Goal: Task Accomplishment & Management: Complete application form

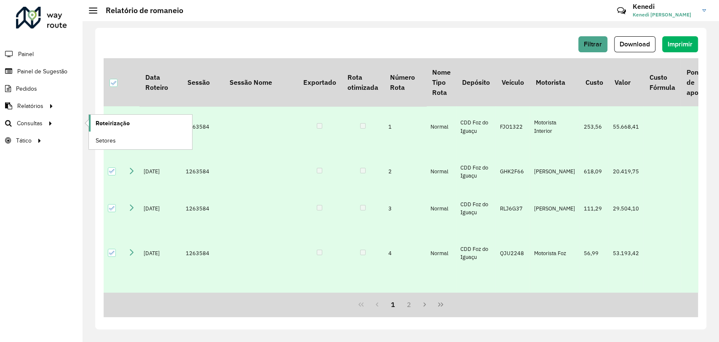
click at [101, 126] on span "Roteirização" at bounding box center [113, 123] width 34 height 9
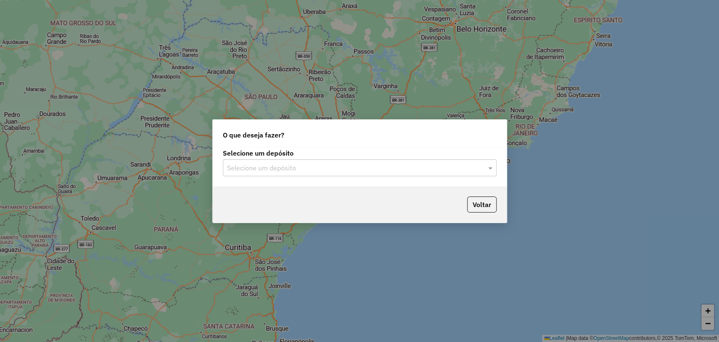
click at [459, 174] on div "Selecione um depósito" at bounding box center [360, 167] width 274 height 17
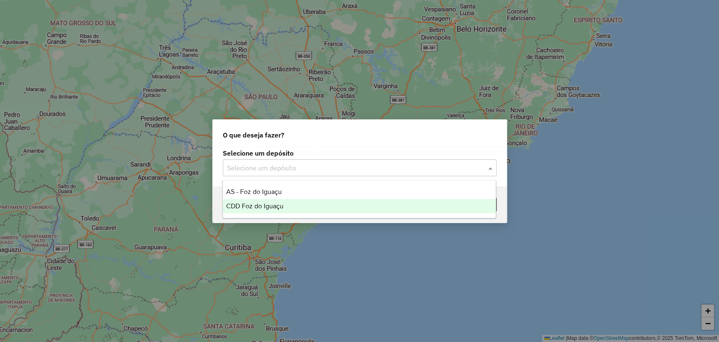
click at [300, 206] on div "CDD Foz do Iguaçu" at bounding box center [359, 206] width 273 height 14
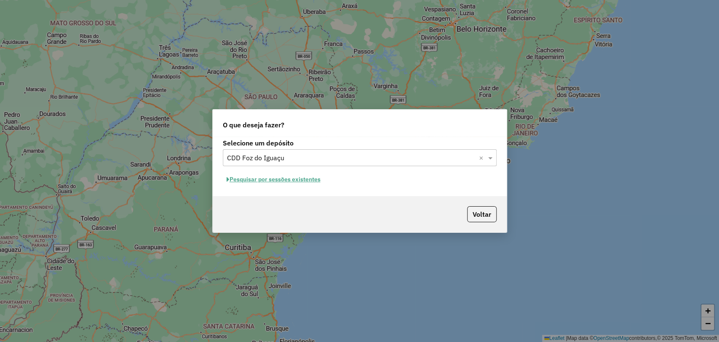
click at [278, 179] on button "Pesquisar por sessões existentes" at bounding box center [274, 179] width 102 height 13
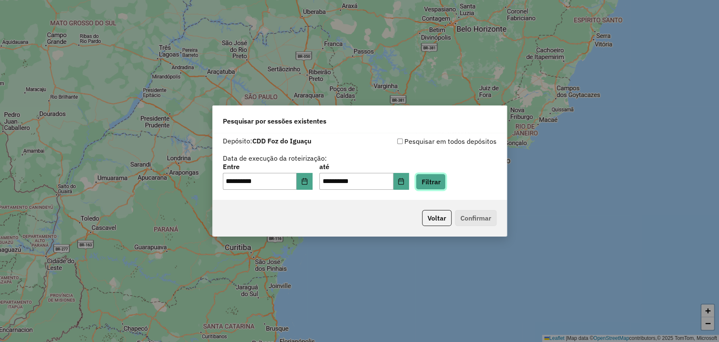
click at [441, 182] on button "Filtrar" at bounding box center [431, 182] width 30 height 16
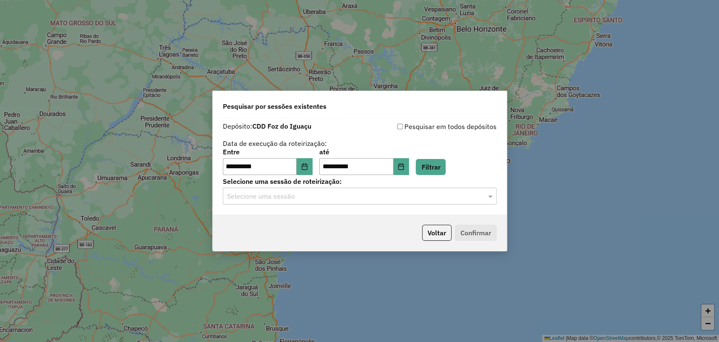
click at [473, 193] on input "text" at bounding box center [351, 196] width 249 height 10
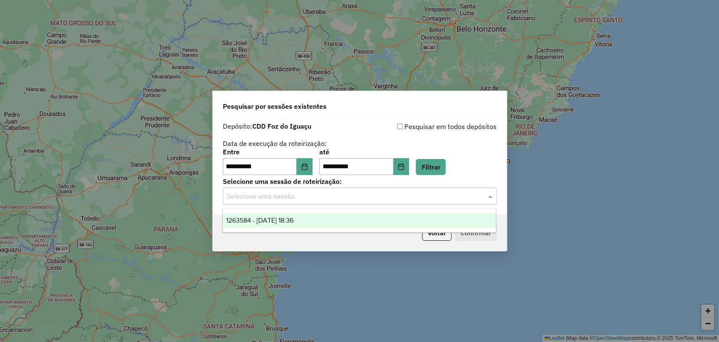
click at [384, 220] on div "1263584 - 11/09/2025 18:36" at bounding box center [359, 220] width 273 height 14
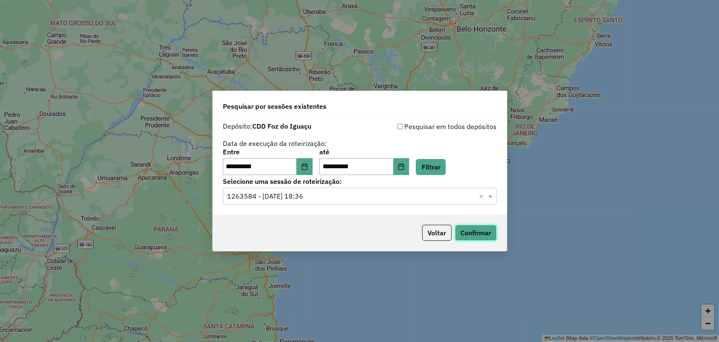
click at [479, 233] on button "Confirmar" at bounding box center [476, 233] width 42 height 16
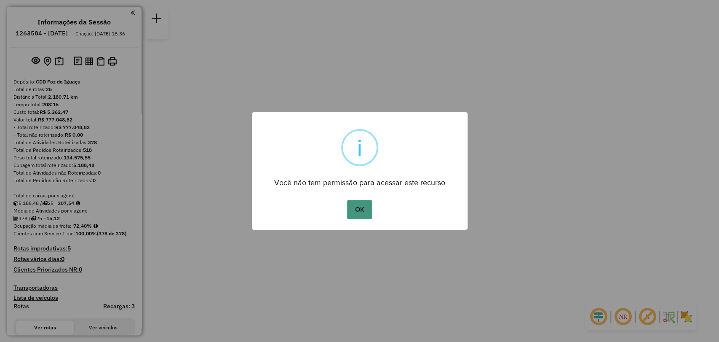
click at [359, 211] on button "OK" at bounding box center [359, 209] width 25 height 19
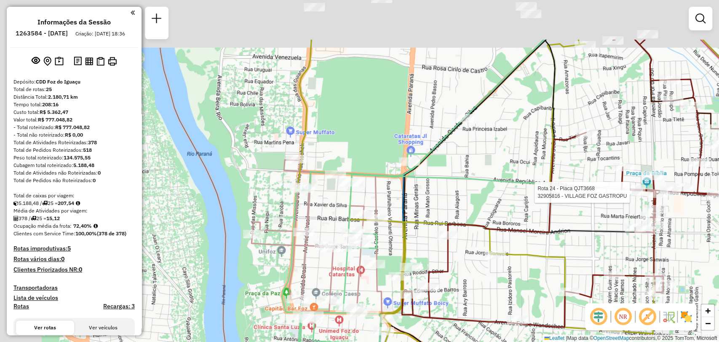
drag, startPoint x: 297, startPoint y: 127, endPoint x: 389, endPoint y: 192, distance: 112.8
click at [389, 192] on div "Rota 24 - Placa QJT3668 32905816 - VILLAGE FOZ GASTROPU Janela de atendimento G…" at bounding box center [359, 171] width 719 height 342
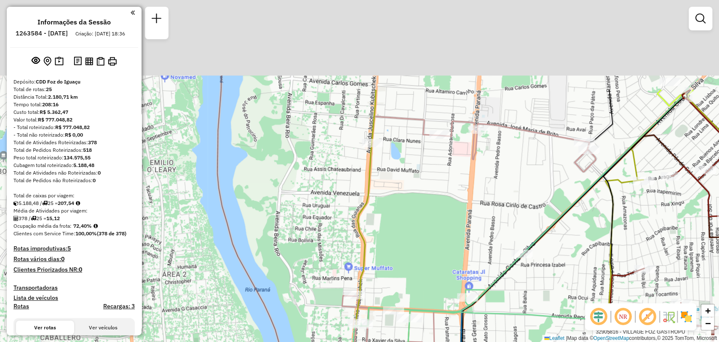
drag, startPoint x: 432, startPoint y: 151, endPoint x: 481, endPoint y: 206, distance: 74.3
click at [467, 217] on div "Rota 24 - Placa QJT3668 32905816 - VILLAGE FOZ GASTROPU Janela de atendimento G…" at bounding box center [359, 171] width 719 height 342
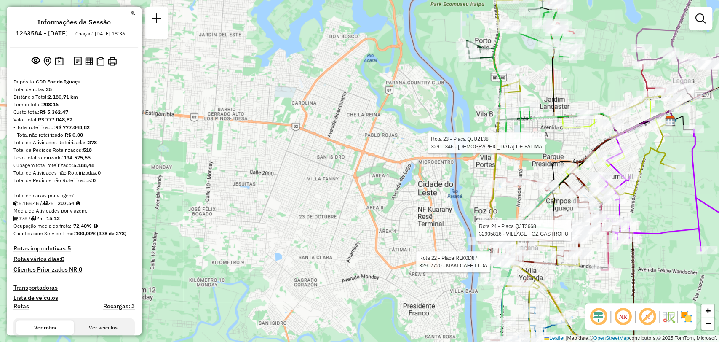
select select "**********"
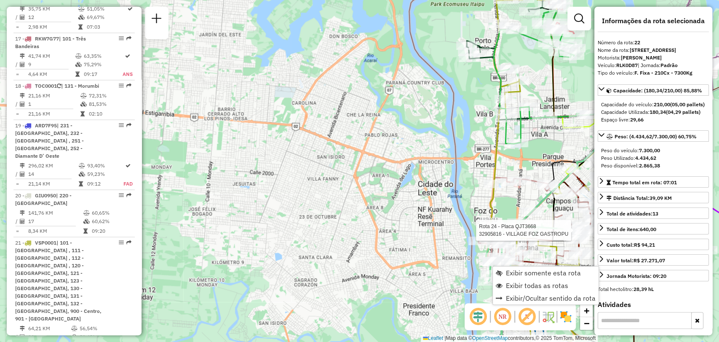
scroll to position [1263, 0]
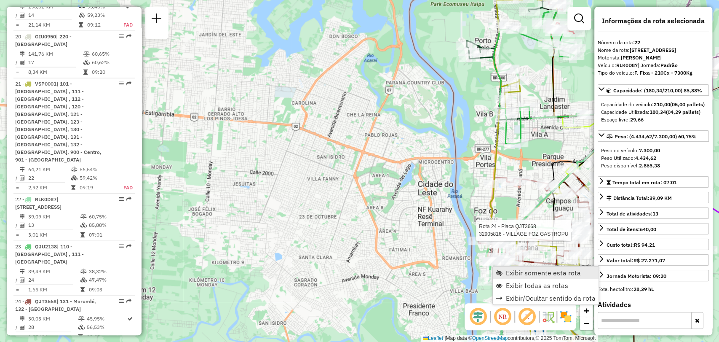
click at [516, 269] on span "Exibir somente esta rota" at bounding box center [543, 272] width 75 height 7
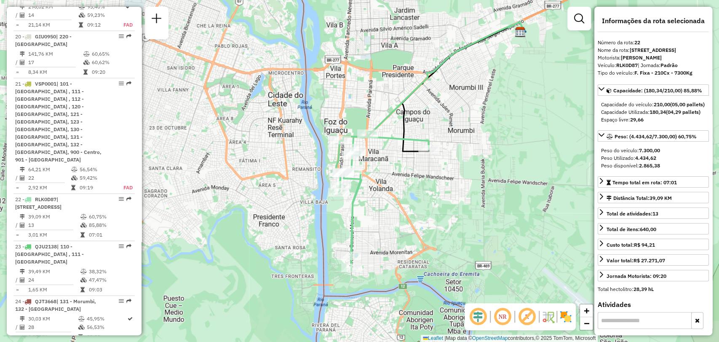
drag, startPoint x: 333, startPoint y: 179, endPoint x: 396, endPoint y: 156, distance: 67.8
click at [396, 156] on div "Janela de atendimento Grade de atendimento Capacidade Transportadoras Veículos …" at bounding box center [359, 171] width 719 height 342
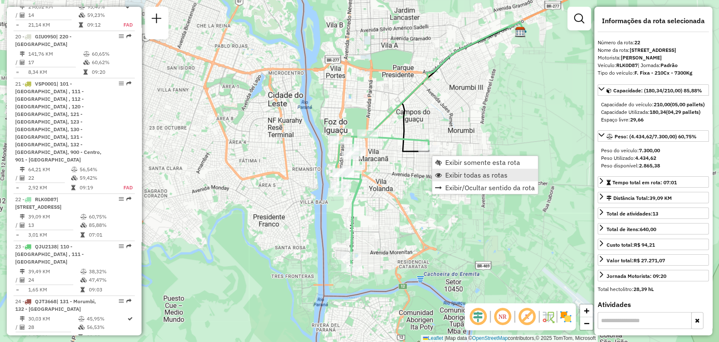
click at [485, 171] on span "Exibir todas as rotas" at bounding box center [476, 174] width 62 height 7
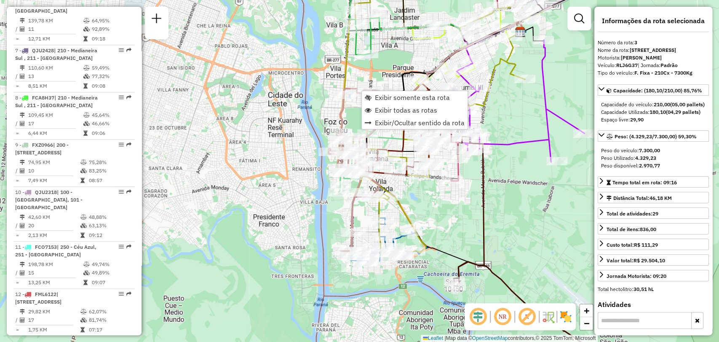
scroll to position [431, 0]
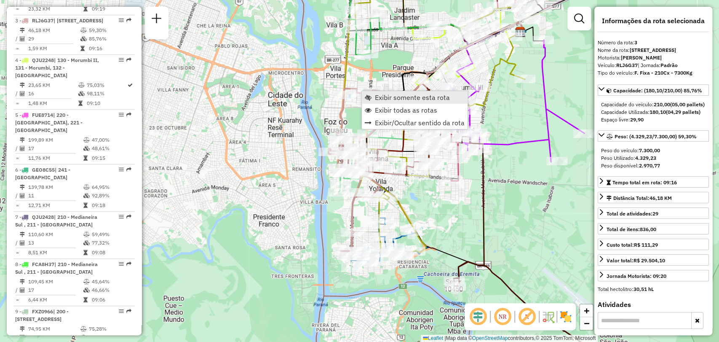
click at [379, 96] on span "Exibir somente esta rota" at bounding box center [412, 97] width 75 height 7
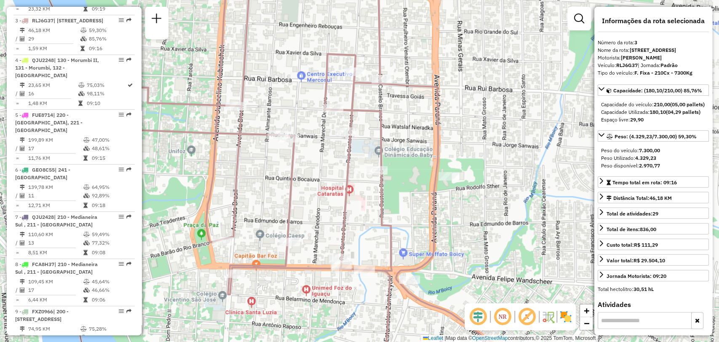
drag, startPoint x: 410, startPoint y: 132, endPoint x: 429, endPoint y: 112, distance: 27.1
click at [429, 112] on div "Janela de atendimento Grade de atendimento Capacidade Transportadoras Veículos …" at bounding box center [359, 171] width 719 height 342
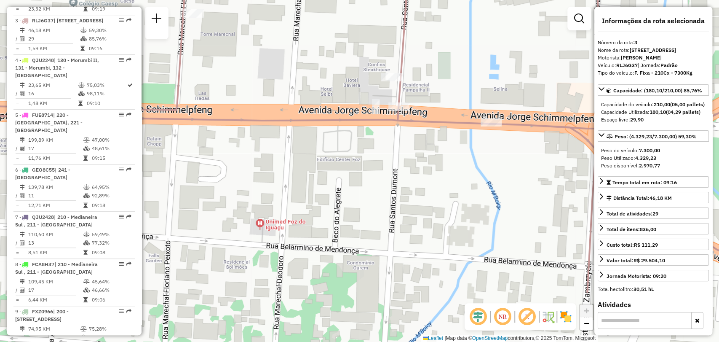
drag, startPoint x: 371, startPoint y: 171, endPoint x: 408, endPoint y: 85, distance: 93.8
click at [408, 85] on div "Janela de atendimento Grade de atendimento Capacidade Transportadoras Veículos …" at bounding box center [359, 171] width 719 height 342
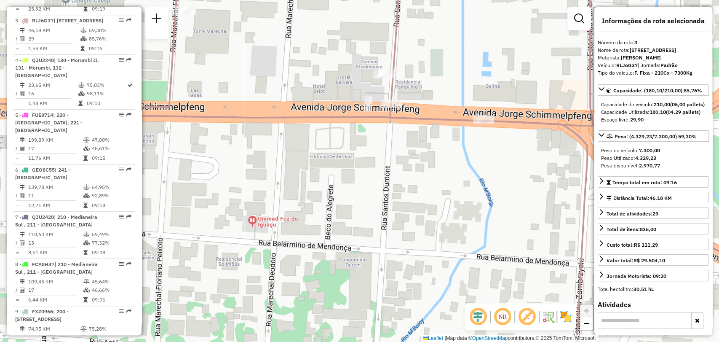
drag, startPoint x: 494, startPoint y: 159, endPoint x: 441, endPoint y: 165, distance: 53.0
click at [463, 164] on div "Janela de atendimento Grade de atendimento Capacidade Transportadoras Veículos …" at bounding box center [359, 171] width 719 height 342
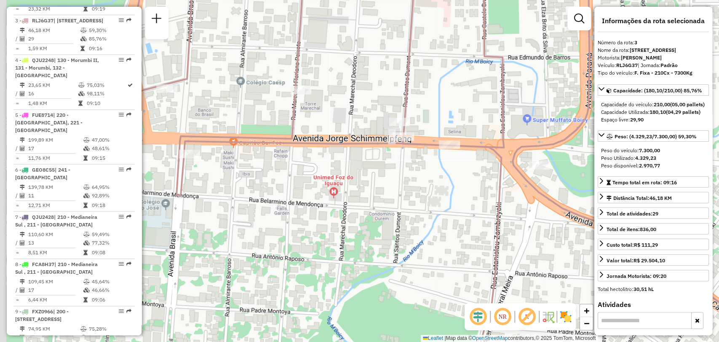
drag, startPoint x: 361, startPoint y: 166, endPoint x: 429, endPoint y: 165, distance: 68.7
click at [429, 165] on div "Janela de atendimento Grade de atendimento Capacidade Transportadoras Veículos …" at bounding box center [359, 171] width 719 height 342
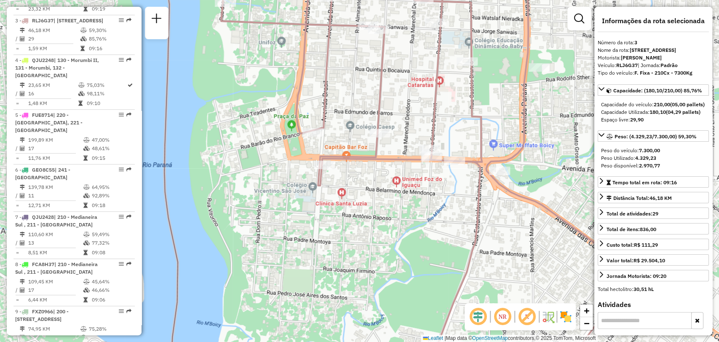
drag, startPoint x: 505, startPoint y: 107, endPoint x: 498, endPoint y: 112, distance: 8.8
click at [498, 112] on div "Janela de atendimento Grade de atendimento Capacidade Transportadoras Veículos …" at bounding box center [359, 171] width 719 height 342
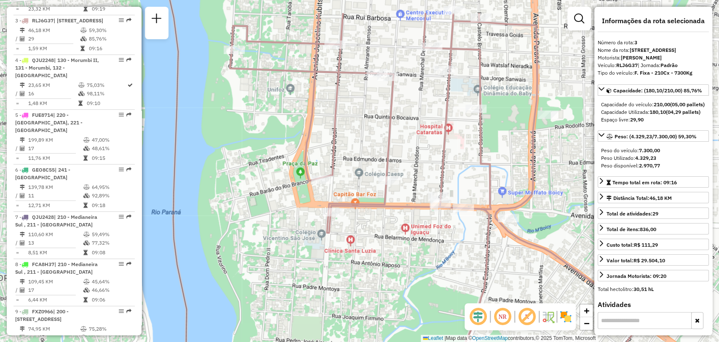
drag, startPoint x: 423, startPoint y: 178, endPoint x: 431, endPoint y: 243, distance: 65.4
click at [431, 242] on div "Janela de atendimento Grade de atendimento Capacidade Transportadoras Veículos …" at bounding box center [359, 171] width 719 height 342
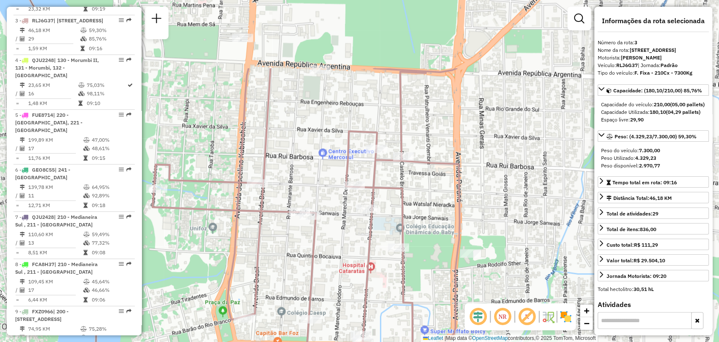
drag, startPoint x: 431, startPoint y: 169, endPoint x: 383, endPoint y: 270, distance: 112.9
click at [383, 272] on div "Janela de atendimento Grade de atendimento Capacidade Transportadoras Veículos …" at bounding box center [359, 171] width 719 height 342
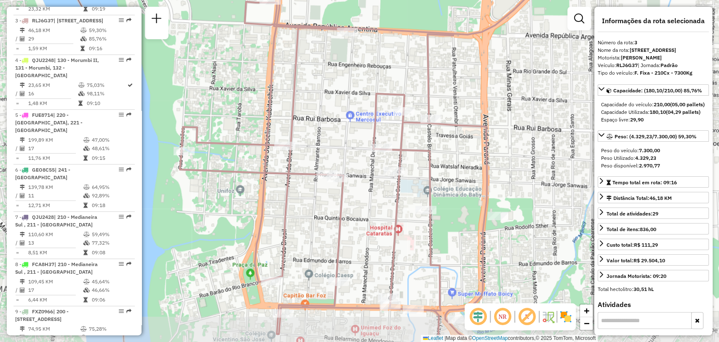
drag, startPoint x: 434, startPoint y: 192, endPoint x: 455, endPoint y: 160, distance: 38.4
click at [455, 160] on div "Janela de atendimento Grade de atendimento Capacidade Transportadoras Veículos …" at bounding box center [359, 171] width 719 height 342
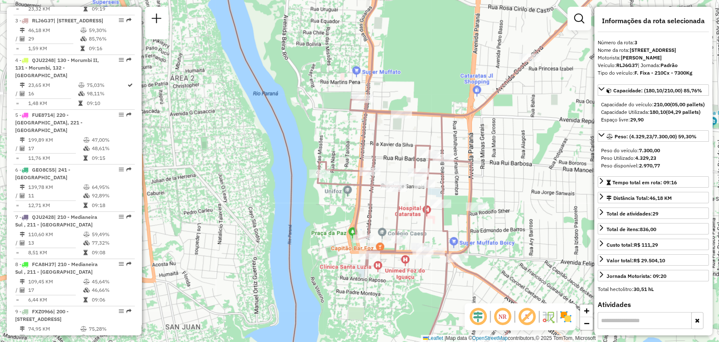
drag, startPoint x: 511, startPoint y: 138, endPoint x: 493, endPoint y: 174, distance: 40.1
click at [493, 174] on div "Janela de atendimento Grade de atendimento Capacidade Transportadoras Veículos …" at bounding box center [359, 171] width 719 height 342
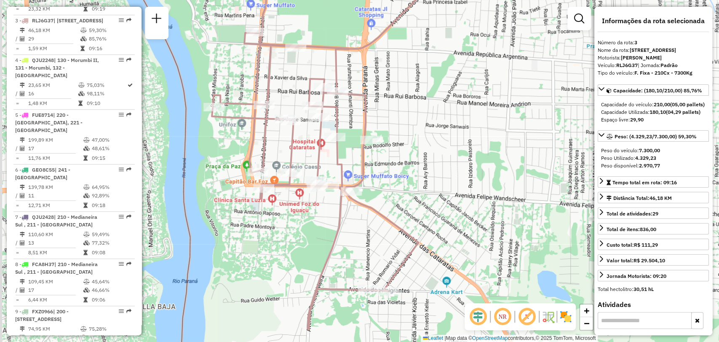
drag, startPoint x: 452, startPoint y: 194, endPoint x: 428, endPoint y: 142, distance: 56.9
click at [460, 141] on div "Janela de atendimento Grade de atendimento Capacidade Transportadoras Veículos …" at bounding box center [359, 171] width 719 height 342
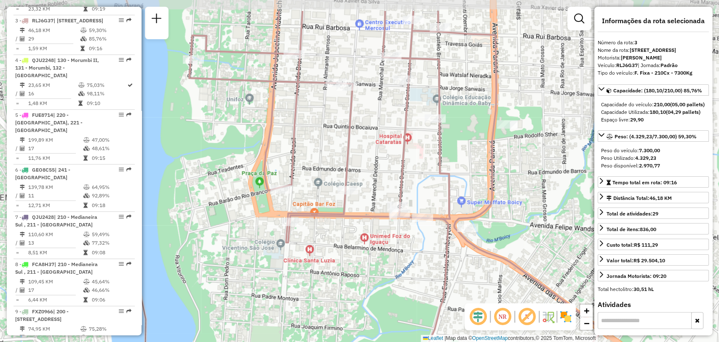
drag, startPoint x: 354, startPoint y: 230, endPoint x: 415, endPoint y: 275, distance: 75.9
click at [415, 275] on div "Janela de atendimento Grade de atendimento Capacidade Transportadoras Veículos …" at bounding box center [359, 171] width 719 height 342
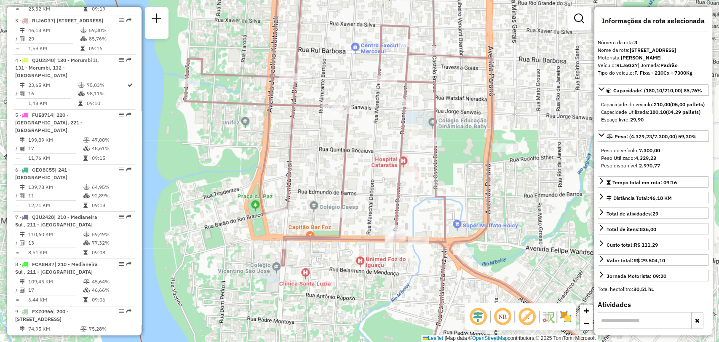
drag, startPoint x: 364, startPoint y: 179, endPoint x: 363, endPoint y: 185, distance: 6.0
click at [364, 194] on div "Janela de atendimento Grade de atendimento Capacidade Transportadoras Veículos …" at bounding box center [359, 171] width 719 height 342
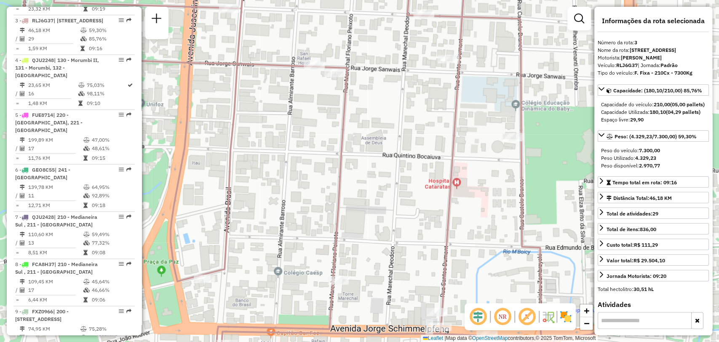
drag, startPoint x: 323, startPoint y: 88, endPoint x: 334, endPoint y: 169, distance: 82.0
click at [334, 169] on div "Janela de atendimento Grade de atendimento Capacidade Transportadoras Veículos …" at bounding box center [359, 171] width 719 height 342
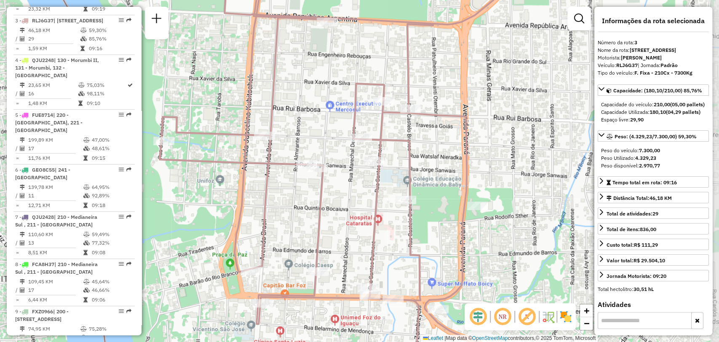
drag, startPoint x: 437, startPoint y: 222, endPoint x: 350, endPoint y: 217, distance: 86.9
click at [354, 226] on div "Janela de atendimento Grade de atendimento Capacidade Transportadoras Veículos …" at bounding box center [359, 171] width 719 height 342
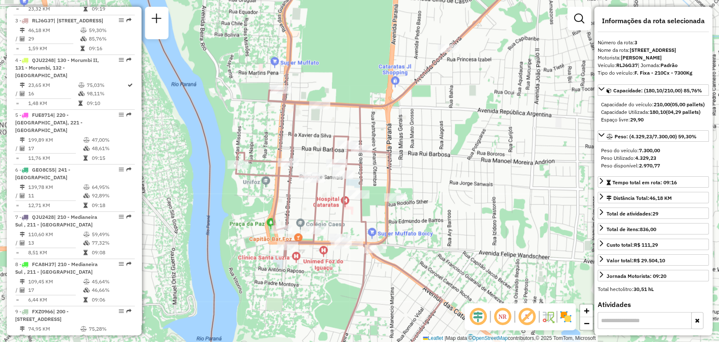
drag, startPoint x: 438, startPoint y: 203, endPoint x: 365, endPoint y: 141, distance: 95.9
click at [412, 169] on div "Janela de atendimento Grade de atendimento Capacidade Transportadoras Veículos …" at bounding box center [359, 171] width 719 height 342
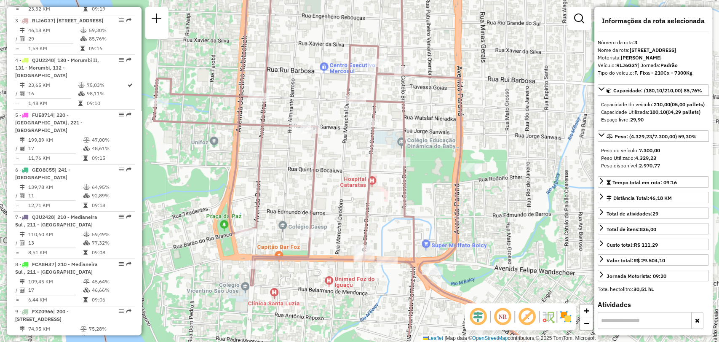
drag, startPoint x: 309, startPoint y: 172, endPoint x: 356, endPoint y: 130, distance: 62.7
click at [356, 130] on div "Janela de atendimento Grade de atendimento Capacidade Transportadoras Veículos …" at bounding box center [359, 171] width 719 height 342
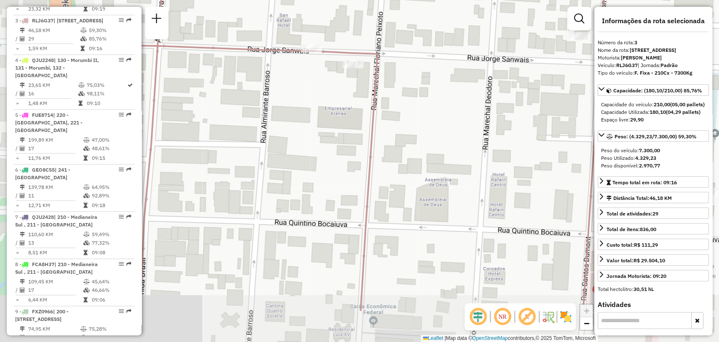
drag, startPoint x: 336, startPoint y: 127, endPoint x: 423, endPoint y: 113, distance: 88.3
click at [431, 107] on div "Janela de atendimento Grade de atendimento Capacidade Transportadoras Veículos …" at bounding box center [359, 171] width 719 height 342
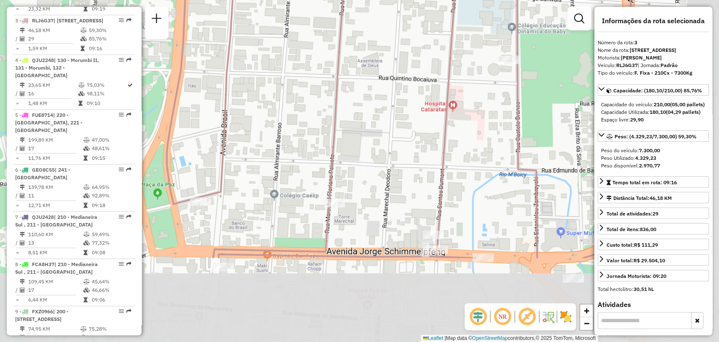
drag, startPoint x: 454, startPoint y: 185, endPoint x: 401, endPoint y: 61, distance: 135.1
click at [401, 61] on div "Janela de atendimento Grade de atendimento Capacidade Transportadoras Veículos …" at bounding box center [359, 171] width 719 height 342
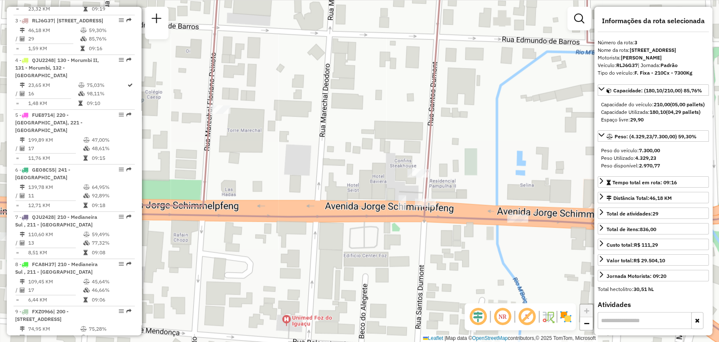
drag, startPoint x: 436, startPoint y: 193, endPoint x: 436, endPoint y: 148, distance: 45.1
click at [436, 148] on div "Janela de atendimento Grade de atendimento Capacidade Transportadoras Veículos …" at bounding box center [359, 171] width 719 height 342
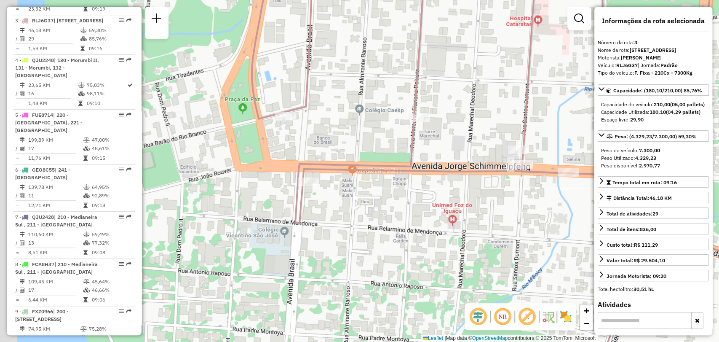
drag, startPoint x: 323, startPoint y: 152, endPoint x: 411, endPoint y: 149, distance: 88.1
click at [411, 149] on icon at bounding box center [566, 168] width 628 height 410
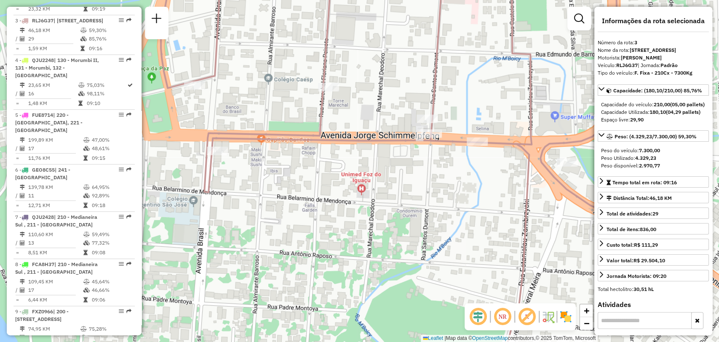
drag, startPoint x: 377, startPoint y: 185, endPoint x: 317, endPoint y: 151, distance: 68.5
click at [317, 154] on div "Janela de atendimento Grade de atendimento Capacidade Transportadoras Veículos …" at bounding box center [359, 171] width 719 height 342
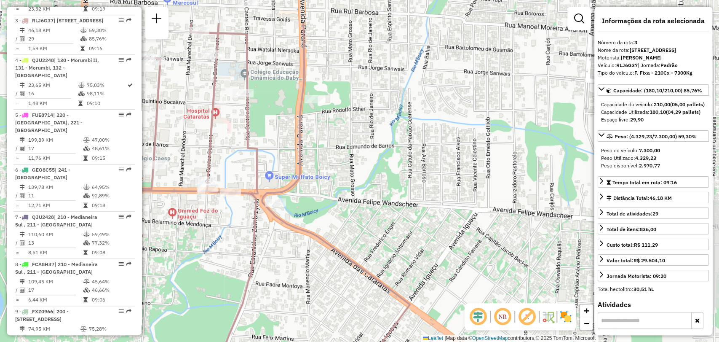
drag, startPoint x: 509, startPoint y: 179, endPoint x: 350, endPoint y: 241, distance: 170.1
click at [350, 241] on div "Janela de atendimento Grade de atendimento Capacidade Transportadoras Veículos …" at bounding box center [359, 171] width 719 height 342
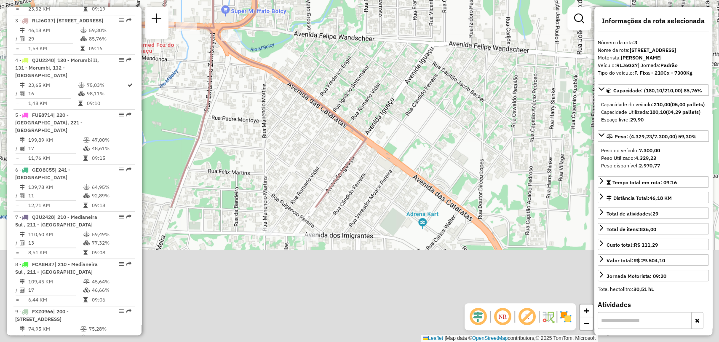
drag, startPoint x: 366, startPoint y: 173, endPoint x: 328, endPoint y: 18, distance: 159.3
click at [323, 0] on html "Aguarde... Pop-up bloqueado! Seu navegador bloqueou automáticamente a abertura …" at bounding box center [359, 171] width 719 height 342
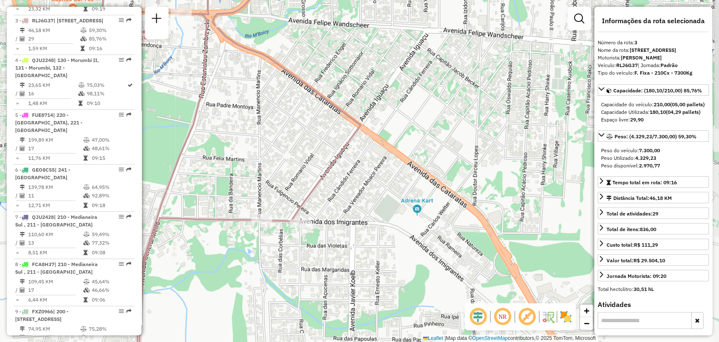
drag, startPoint x: 377, startPoint y: 229, endPoint x: 411, endPoint y: 133, distance: 101.4
click at [411, 133] on div "Janela de atendimento Grade de atendimento Capacidade Transportadoras Veículos …" at bounding box center [359, 171] width 719 height 342
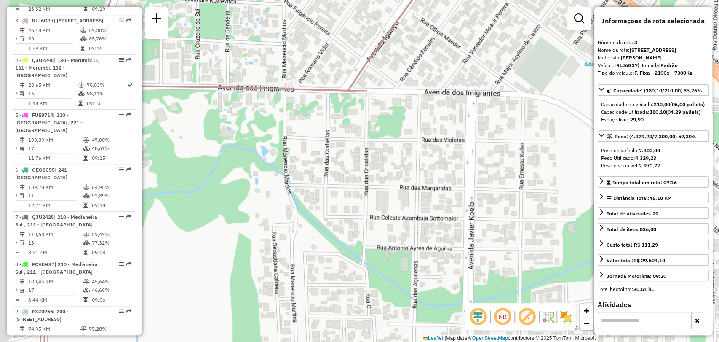
drag, startPoint x: 342, startPoint y: 148, endPoint x: 374, endPoint y: 151, distance: 31.7
click at [374, 151] on div "Janela de atendimento Grade de atendimento Capacidade Transportadoras Veículos …" at bounding box center [359, 171] width 719 height 342
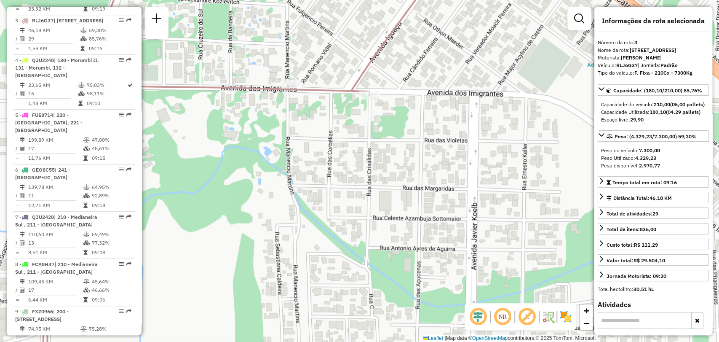
click at [280, 88] on icon at bounding box center [241, 171] width 398 height 410
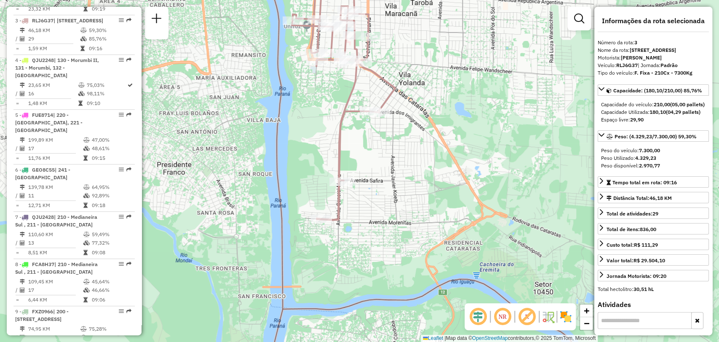
drag, startPoint x: 375, startPoint y: 194, endPoint x: 397, endPoint y: 133, distance: 64.9
click at [397, 134] on div "Janela de atendimento Grade de atendimento Capacidade Transportadoras Veículos …" at bounding box center [359, 171] width 719 height 342
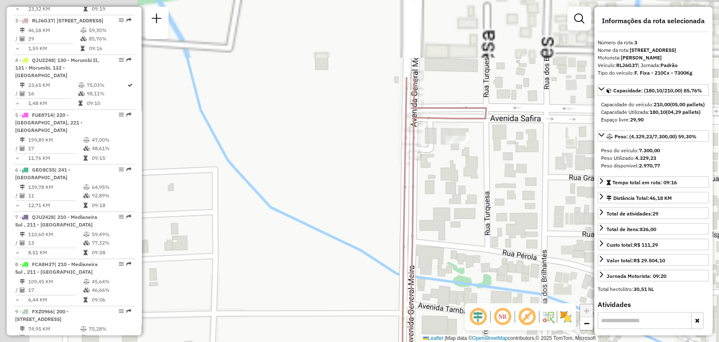
drag, startPoint x: 416, startPoint y: 108, endPoint x: 434, endPoint y: 173, distance: 67.4
click at [434, 173] on div "Janela de atendimento Grade de atendimento Capacidade Transportadoras Veículos …" at bounding box center [359, 171] width 719 height 342
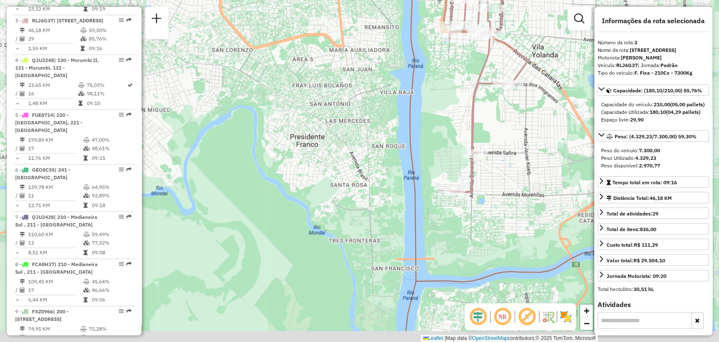
drag, startPoint x: 478, startPoint y: 217, endPoint x: 476, endPoint y: 182, distance: 35.0
click at [483, 187] on div "Janela de atendimento Grade de atendimento Capacidade Transportadoras Veículos …" at bounding box center [359, 171] width 719 height 342
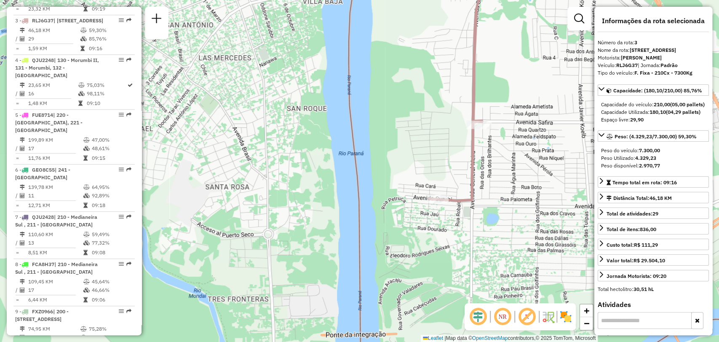
drag, startPoint x: 494, startPoint y: 126, endPoint x: 485, endPoint y: 166, distance: 41.0
click at [485, 166] on div "Janela de atendimento Grade de atendimento Capacidade Transportadoras Veículos …" at bounding box center [359, 171] width 719 height 342
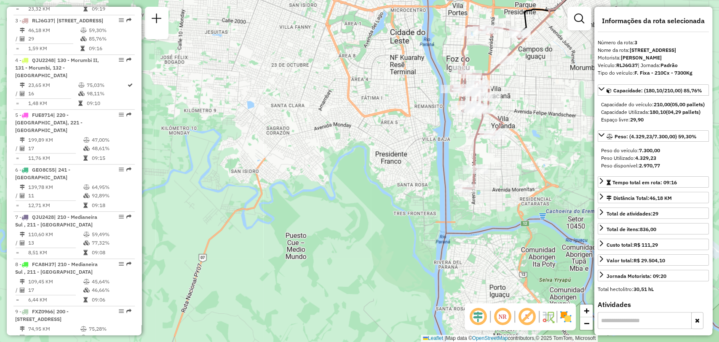
drag, startPoint x: 512, startPoint y: 138, endPoint x: 491, endPoint y: 167, distance: 36.0
click at [492, 167] on div "Janela de atendimento Grade de atendimento Capacidade Transportadoras Veículos …" at bounding box center [359, 171] width 719 height 342
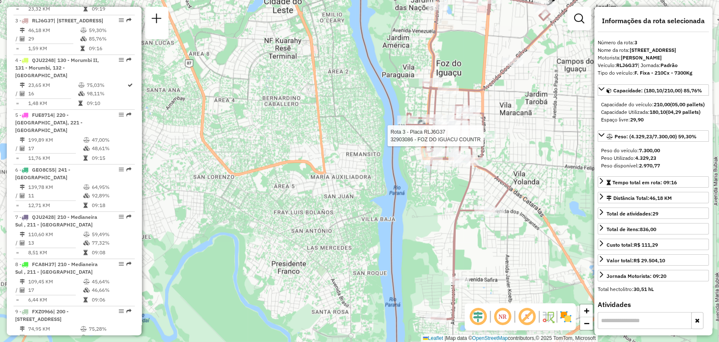
click at [499, 146] on div "Rota 3 - Placa RLJ6G37 32903086 - FOZ DO IGUACU COUNTR Janela de atendimento Gr…" at bounding box center [359, 171] width 719 height 342
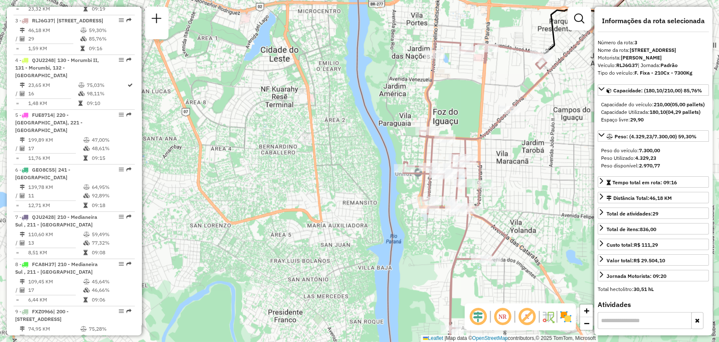
drag, startPoint x: 509, startPoint y: 116, endPoint x: 454, endPoint y: 153, distance: 66.1
click at [492, 152] on div "Janela de atendimento Grade de atendimento Capacidade Transportadoras Veículos …" at bounding box center [359, 171] width 719 height 342
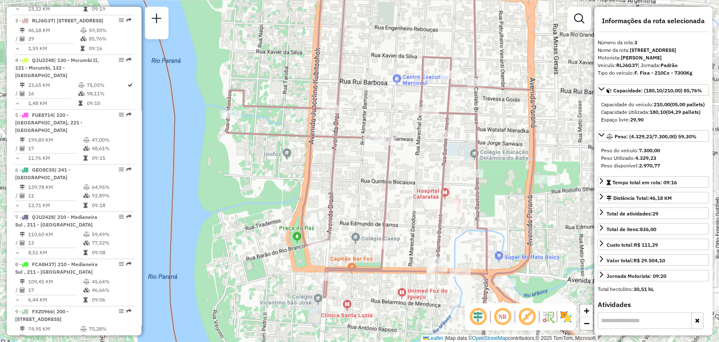
drag, startPoint x: 496, startPoint y: 163, endPoint x: 502, endPoint y: 144, distance: 20.0
click at [502, 144] on div "Janela de atendimento Grade de atendimento Capacidade Transportadoras Veículos …" at bounding box center [359, 171] width 719 height 342
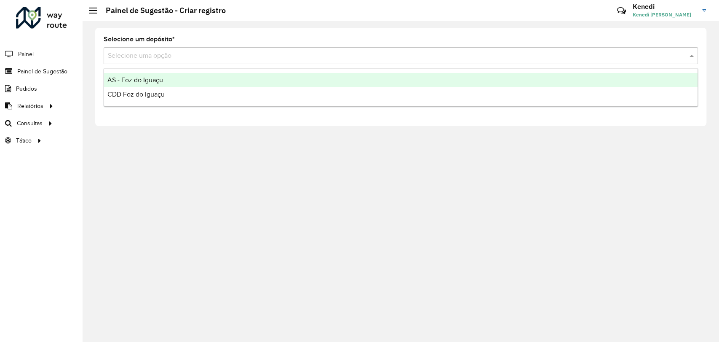
click at [185, 63] on div "Selecione uma opção" at bounding box center [401, 55] width 594 height 17
click at [163, 75] on div "AS - Foz do Iguaçu" at bounding box center [401, 80] width 594 height 14
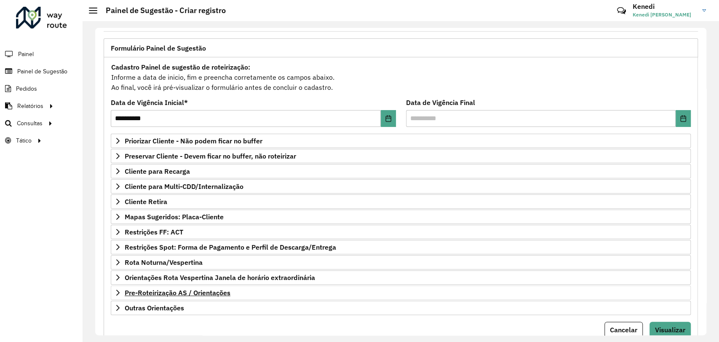
scroll to position [47, 0]
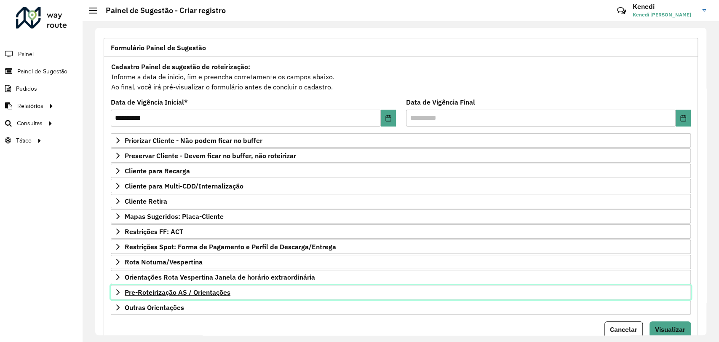
click at [122, 295] on link "Pre-Roteirização AS / Orientações" at bounding box center [401, 292] width 580 height 14
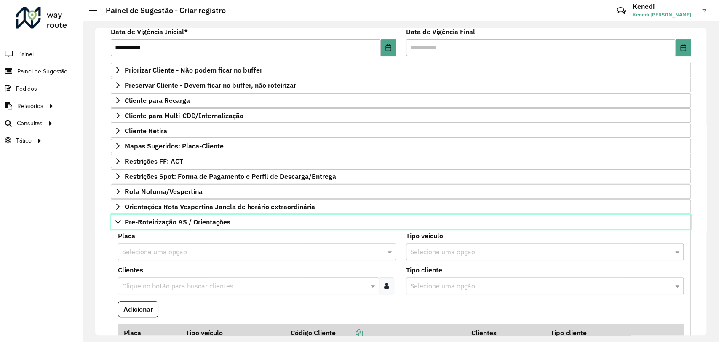
scroll to position [187, 0]
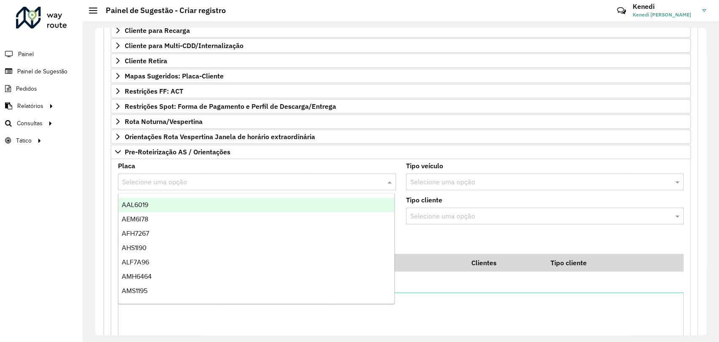
click at [165, 178] on input "text" at bounding box center [248, 182] width 253 height 10
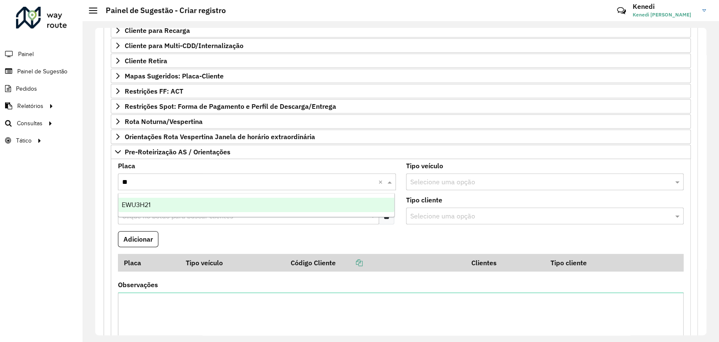
type input "***"
click at [166, 200] on div "EWU3H21" at bounding box center [256, 205] width 276 height 14
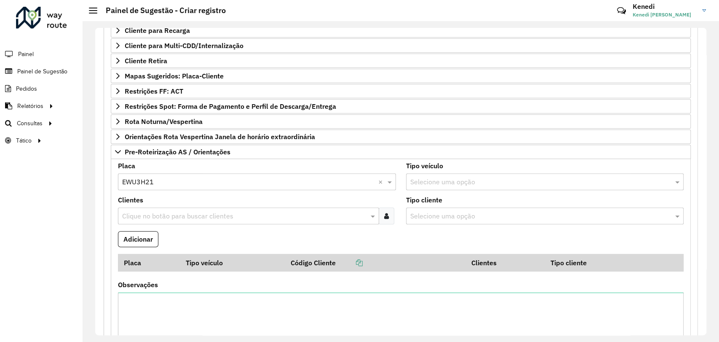
click at [168, 207] on div "Clique no botão para buscar clientes" at bounding box center [248, 215] width 261 height 17
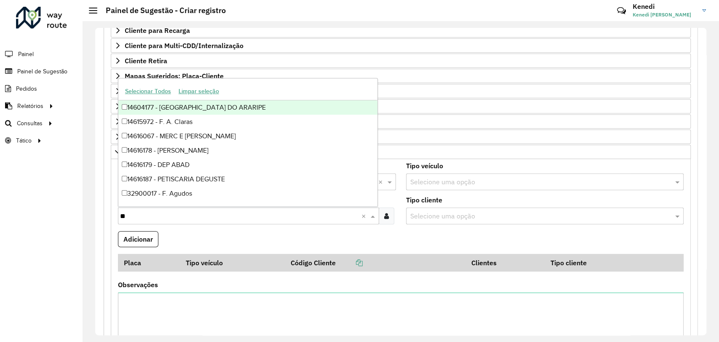
type input "***"
click at [136, 109] on div "32900726 - ATACADAO SA" at bounding box center [247, 107] width 259 height 14
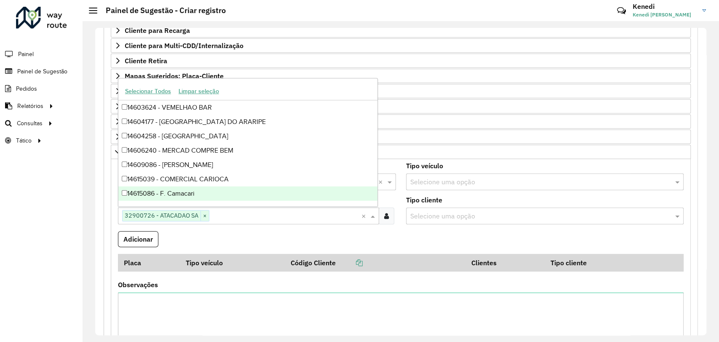
click at [363, 225] on formly-field "Clientes Clique no botão para buscar clientes 32900726 - ATACADAO SA × ×" at bounding box center [257, 214] width 288 height 34
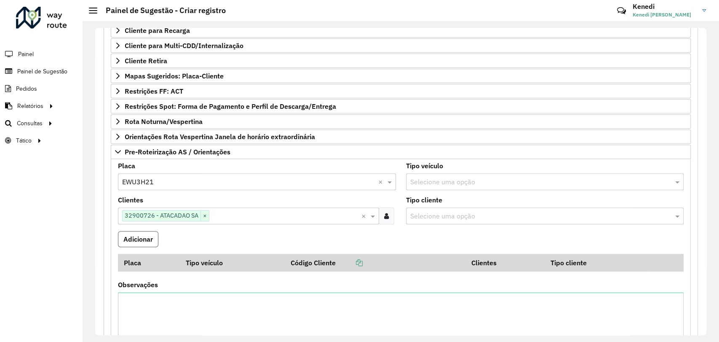
click at [149, 240] on button "Adicionar" at bounding box center [138, 239] width 40 height 16
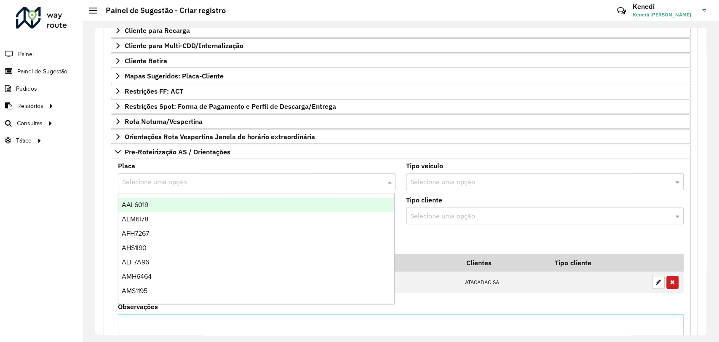
click at [157, 178] on input "text" at bounding box center [248, 182] width 253 height 10
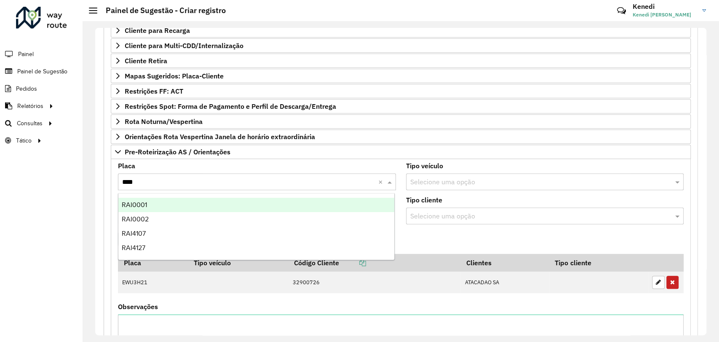
type input "*****"
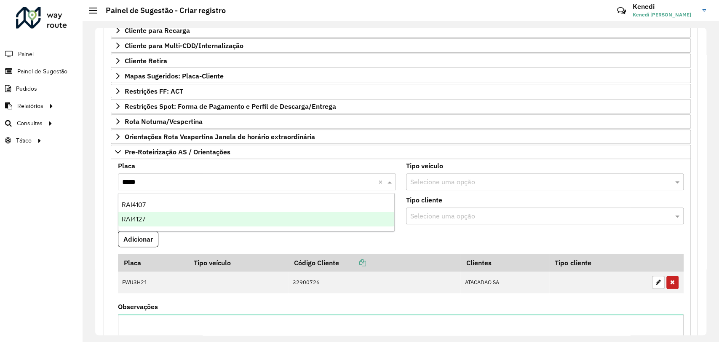
click at [148, 216] on div "RAI4127" at bounding box center [256, 219] width 276 height 14
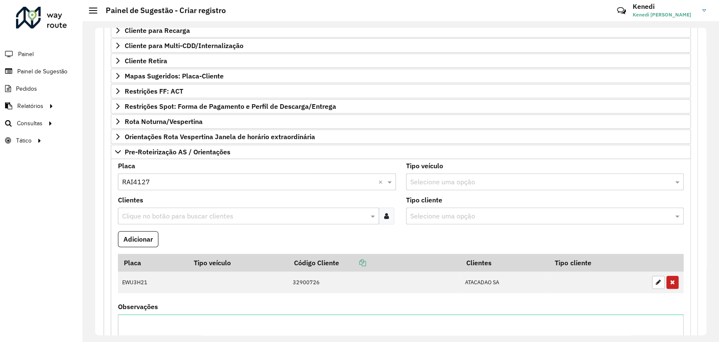
click at [150, 219] on div "Clique no botão para buscar clientes" at bounding box center [248, 215] width 261 height 17
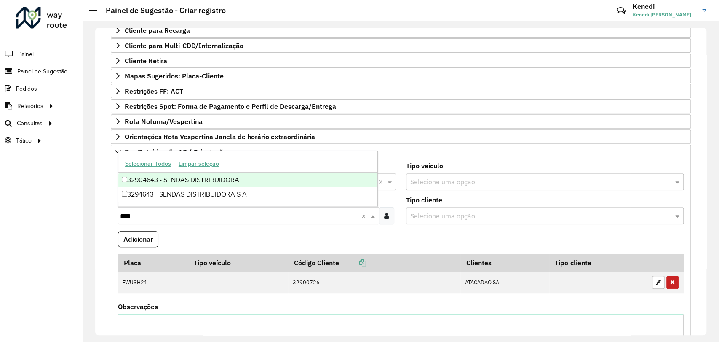
type input "****"
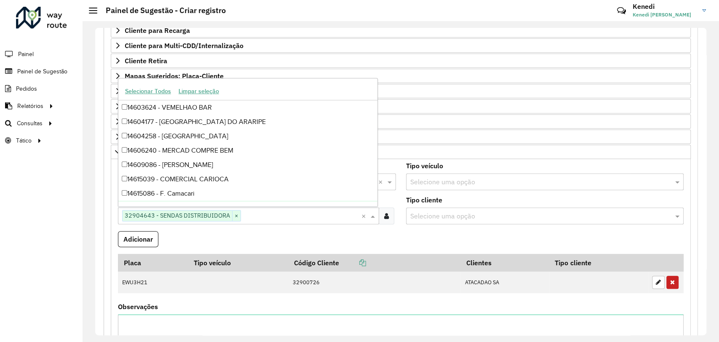
click at [302, 231] on formly-field "Adicionar" at bounding box center [401, 242] width 576 height 23
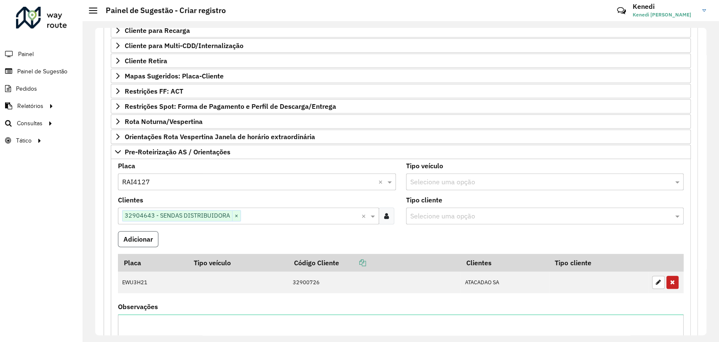
click at [148, 232] on button "Adicionar" at bounding box center [138, 239] width 40 height 16
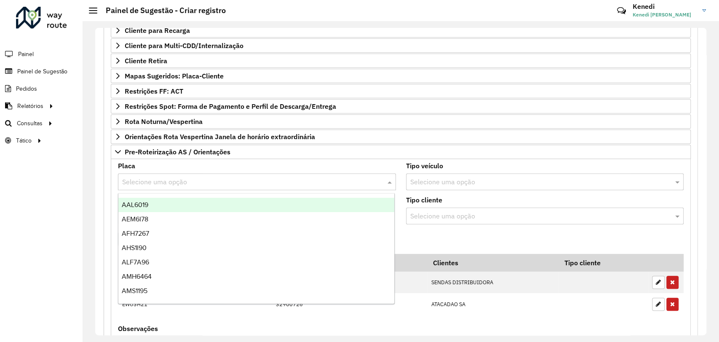
click at [159, 186] on div "Selecione uma opção" at bounding box center [257, 181] width 278 height 17
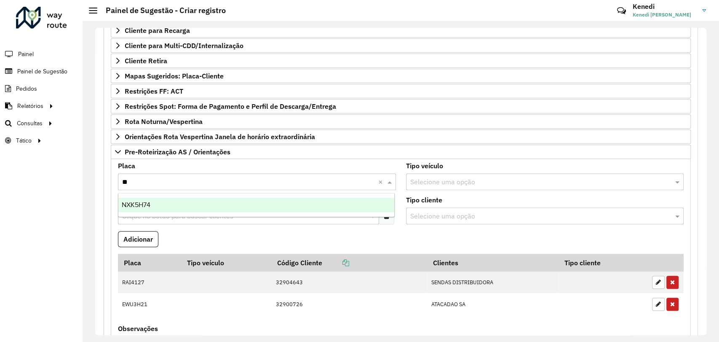
type input "***"
click at [155, 199] on div "NXK5H74" at bounding box center [256, 205] width 276 height 14
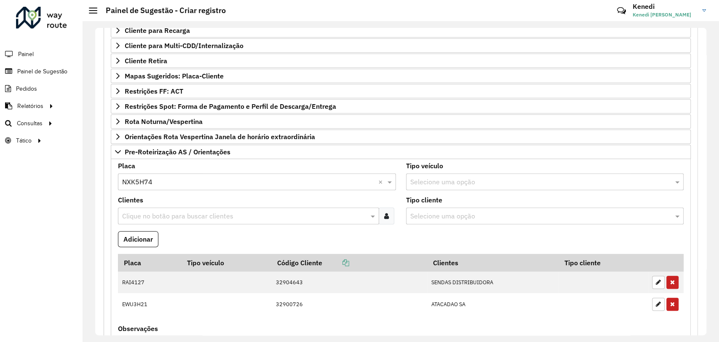
click at [153, 208] on div "Clique no botão para buscar clientes" at bounding box center [248, 215] width 261 height 17
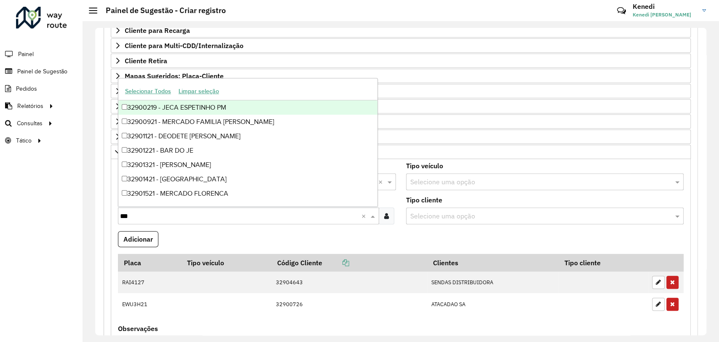
type input "****"
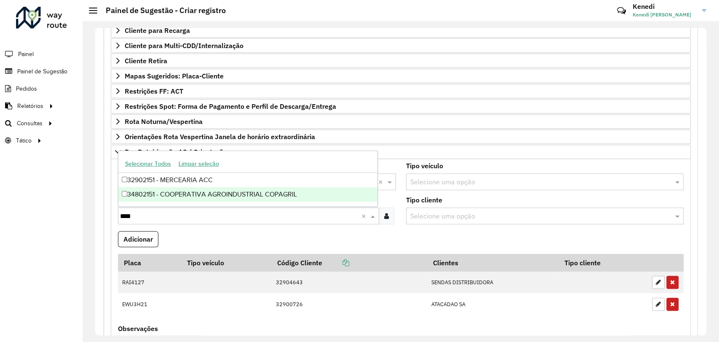
click at [135, 196] on div "34802151 - COOPERATIVA AGROINDUSTRIAL COPAGRIL" at bounding box center [247, 194] width 259 height 14
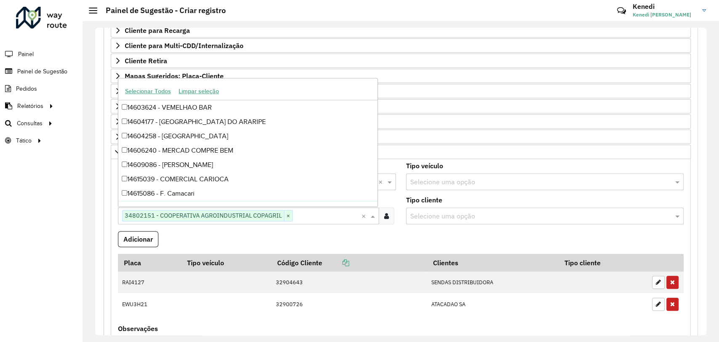
click at [228, 232] on formly-field "Adicionar" at bounding box center [401, 242] width 576 height 23
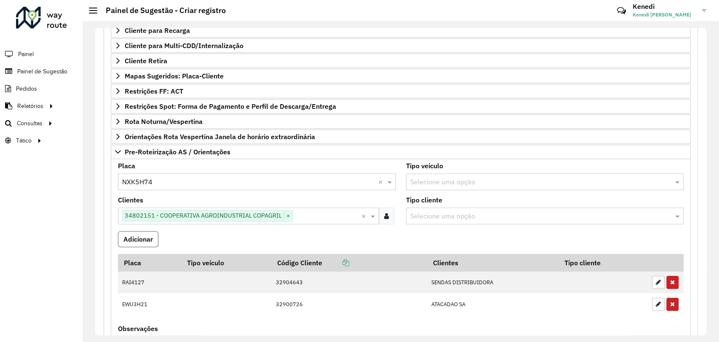
click at [151, 239] on button "Adicionar" at bounding box center [138, 239] width 40 height 16
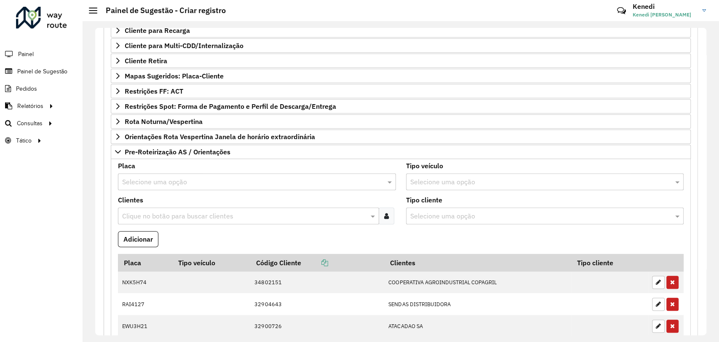
click at [148, 185] on div "Selecione uma opção" at bounding box center [257, 181] width 278 height 17
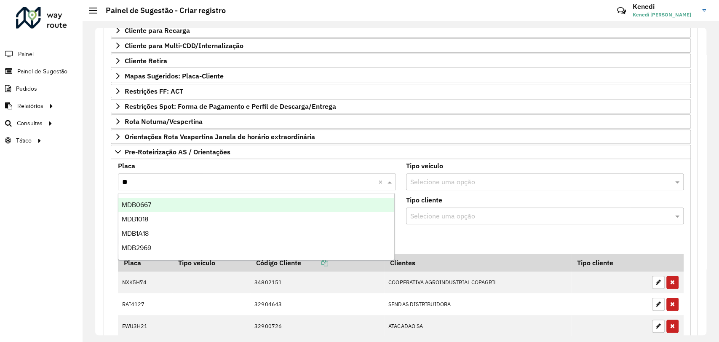
type input "***"
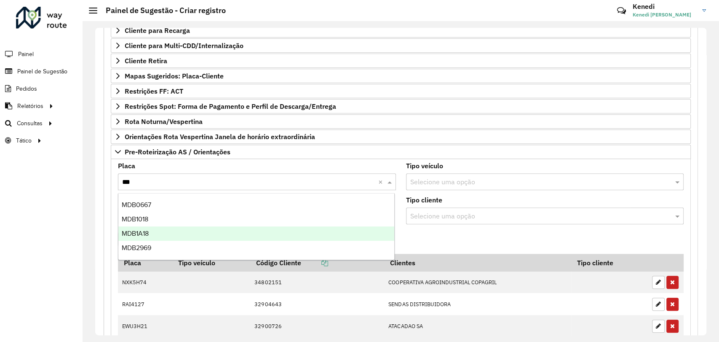
click at [150, 232] on div "MDB1A18" at bounding box center [256, 233] width 276 height 14
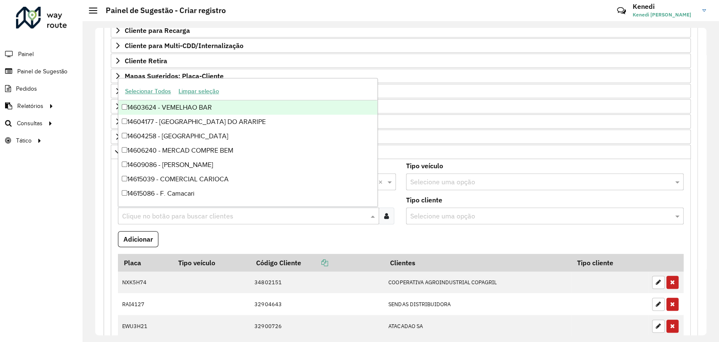
click at [152, 208] on div "Clique no botão para buscar clientes" at bounding box center [248, 215] width 261 height 17
type input "****"
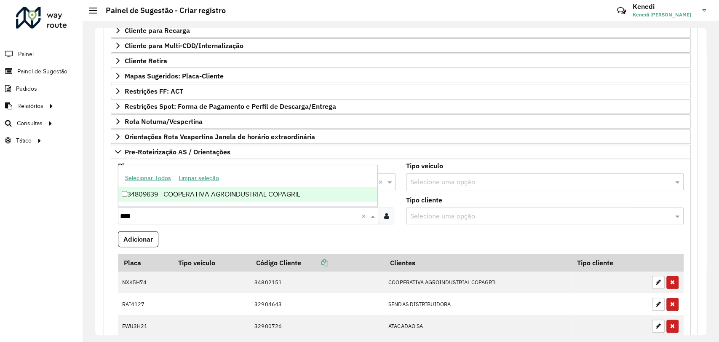
click at [150, 193] on div "34809639 - COOPERATIVA AGROINDUSTRIAL COPAGRIL" at bounding box center [247, 194] width 259 height 14
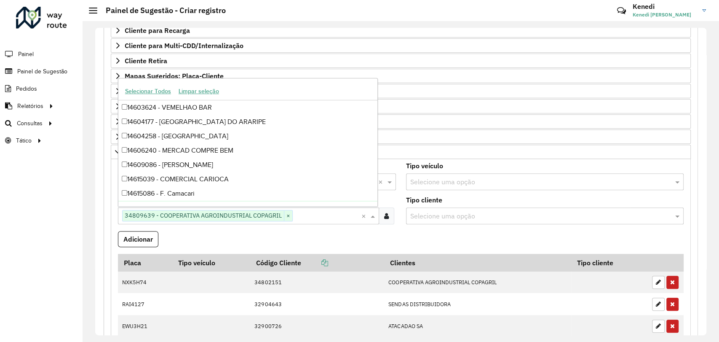
click at [177, 232] on formly-field "Adicionar" at bounding box center [401, 242] width 576 height 23
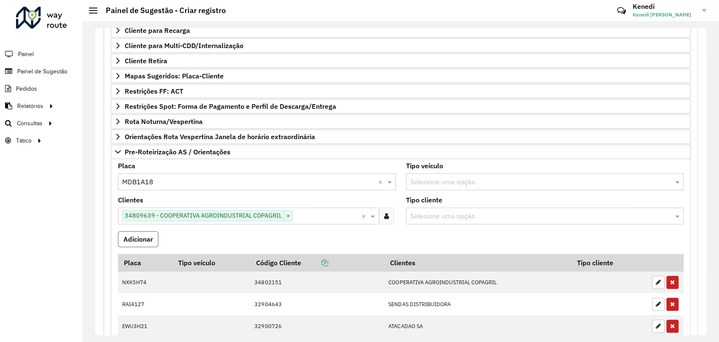
click at [143, 234] on button "Adicionar" at bounding box center [138, 239] width 40 height 16
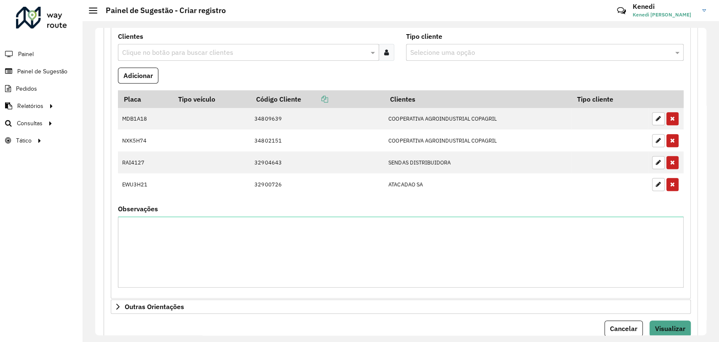
scroll to position [374, 0]
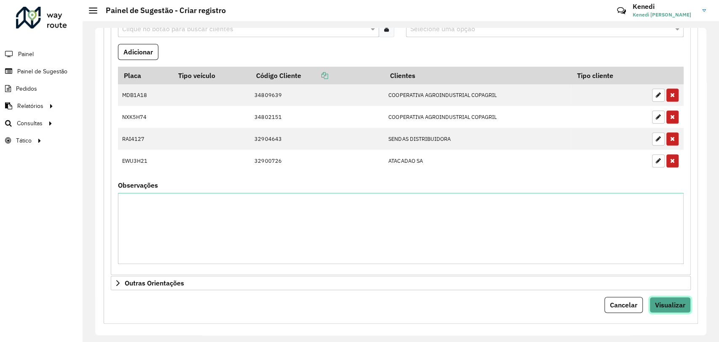
click at [661, 297] on button "Visualizar" at bounding box center [670, 305] width 41 height 16
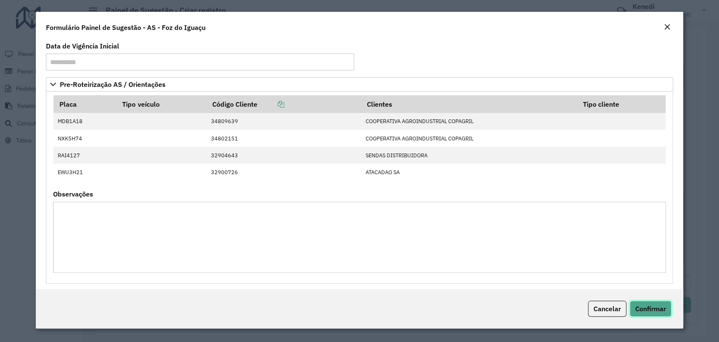
click at [650, 305] on span "Confirmar" at bounding box center [650, 308] width 31 height 8
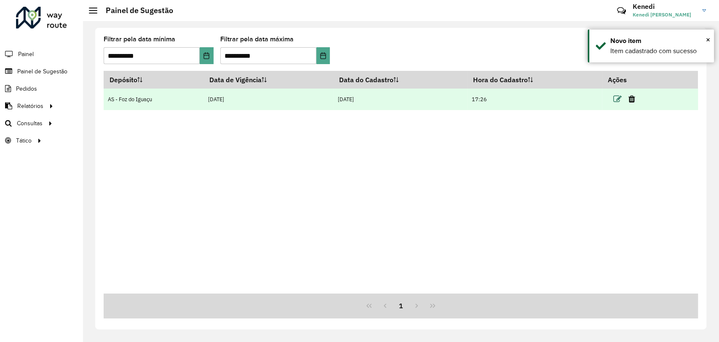
click at [615, 100] on icon at bounding box center [617, 99] width 8 height 8
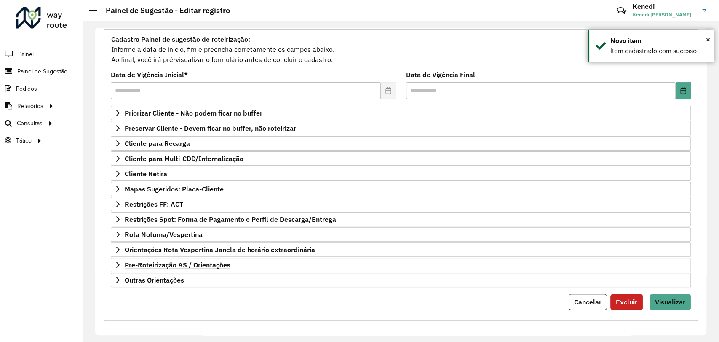
scroll to position [77, 0]
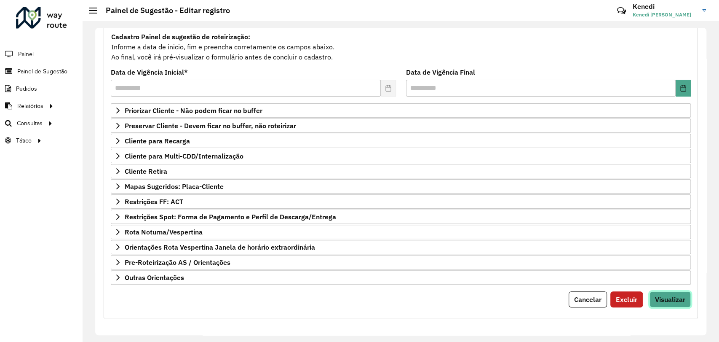
click at [668, 296] on span "Visualizar" at bounding box center [670, 299] width 30 height 8
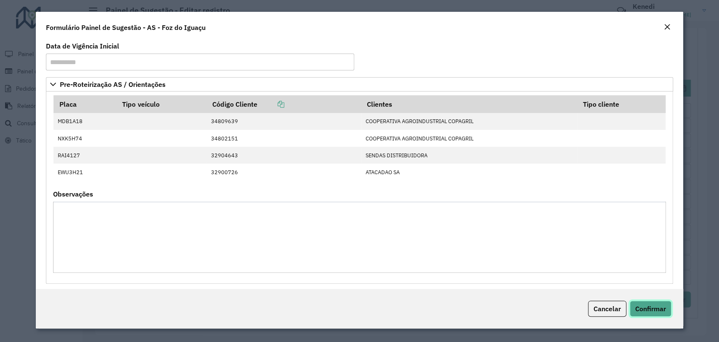
click at [645, 313] on button "Confirmar" at bounding box center [651, 308] width 42 height 16
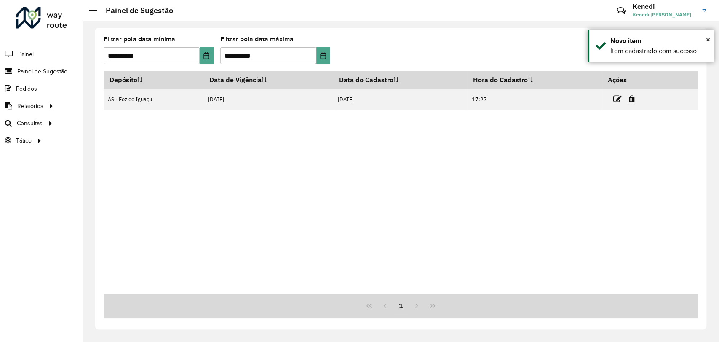
drag, startPoint x: 553, startPoint y: 138, endPoint x: 571, endPoint y: 125, distance: 22.7
click at [553, 139] on div "Depósito Data de Vigência Data do Cadastro Hora do Cadastro Ações AS - Foz do I…" at bounding box center [401, 182] width 594 height 222
click at [708, 37] on span "×" at bounding box center [708, 39] width 4 height 9
click at [628, 155] on div "Depósito Data de Vigência Data do Cadastro Hora do Cadastro Ações AS - Foz do I…" at bounding box center [401, 182] width 594 height 222
